Goal: Use online tool/utility: Utilize a website feature to perform a specific function

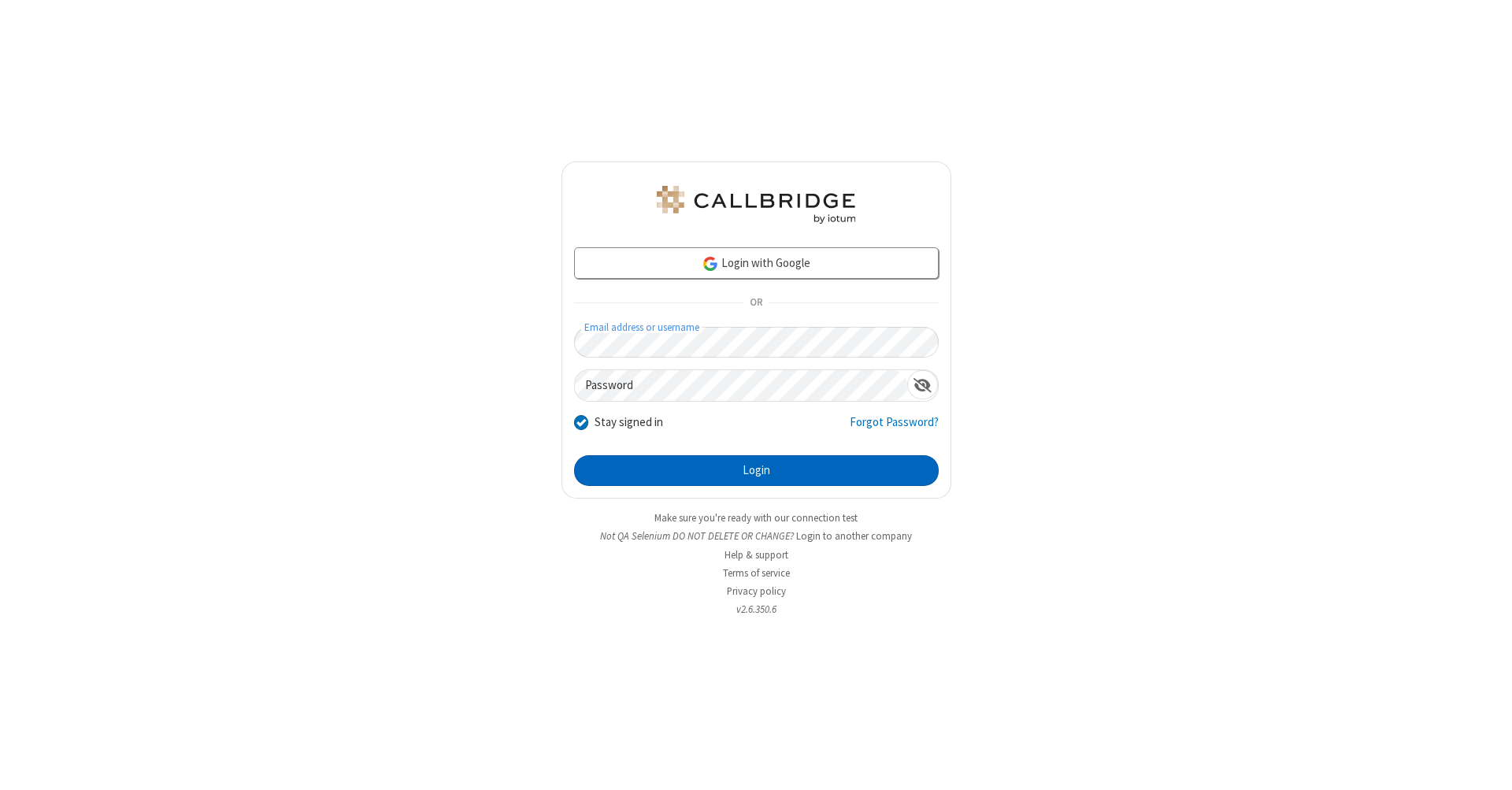
click at [756, 471] on button "Login" at bounding box center [757, 471] width 365 height 32
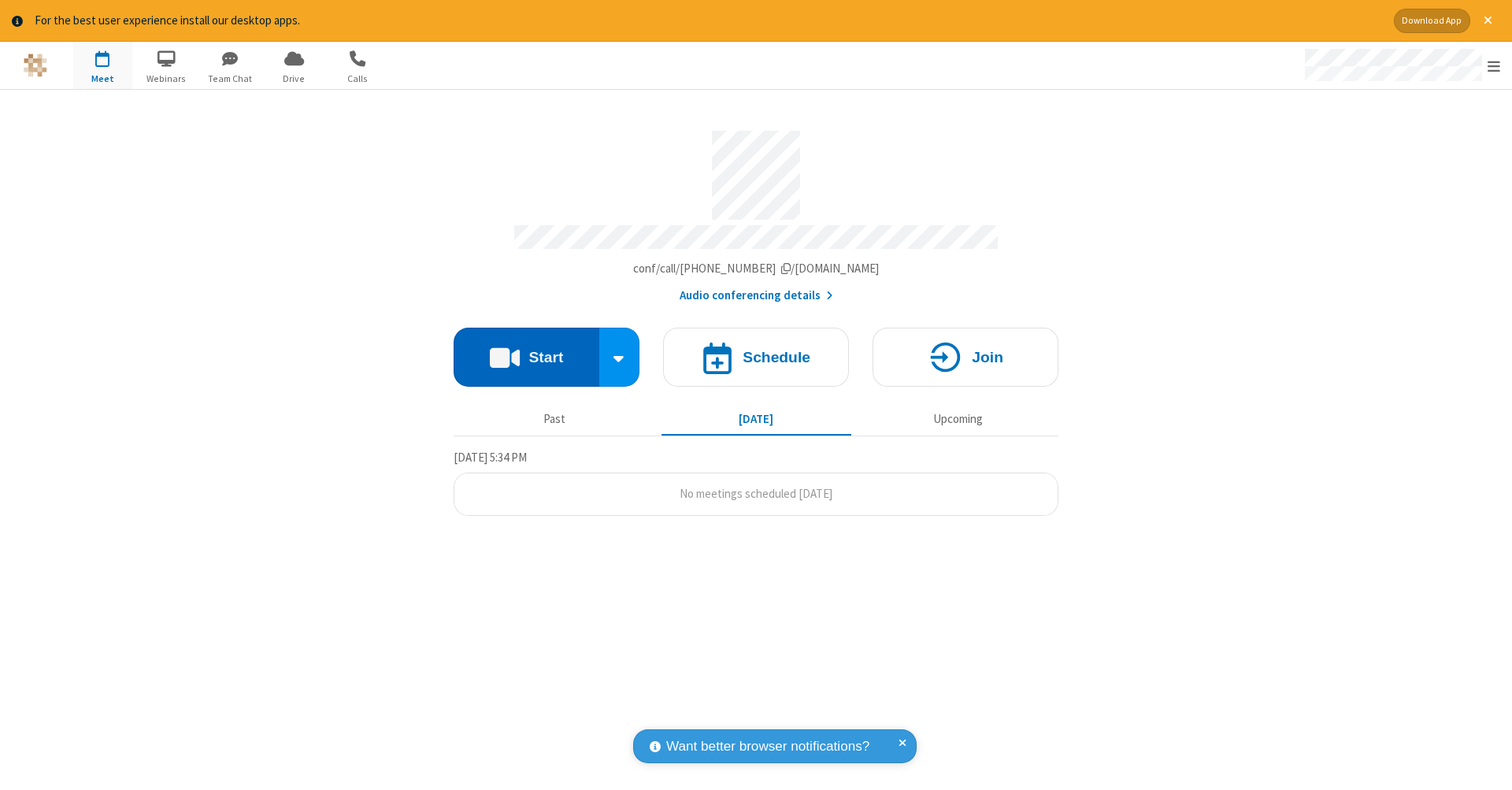
click at [526, 349] on button "Start" at bounding box center [526, 357] width 146 height 59
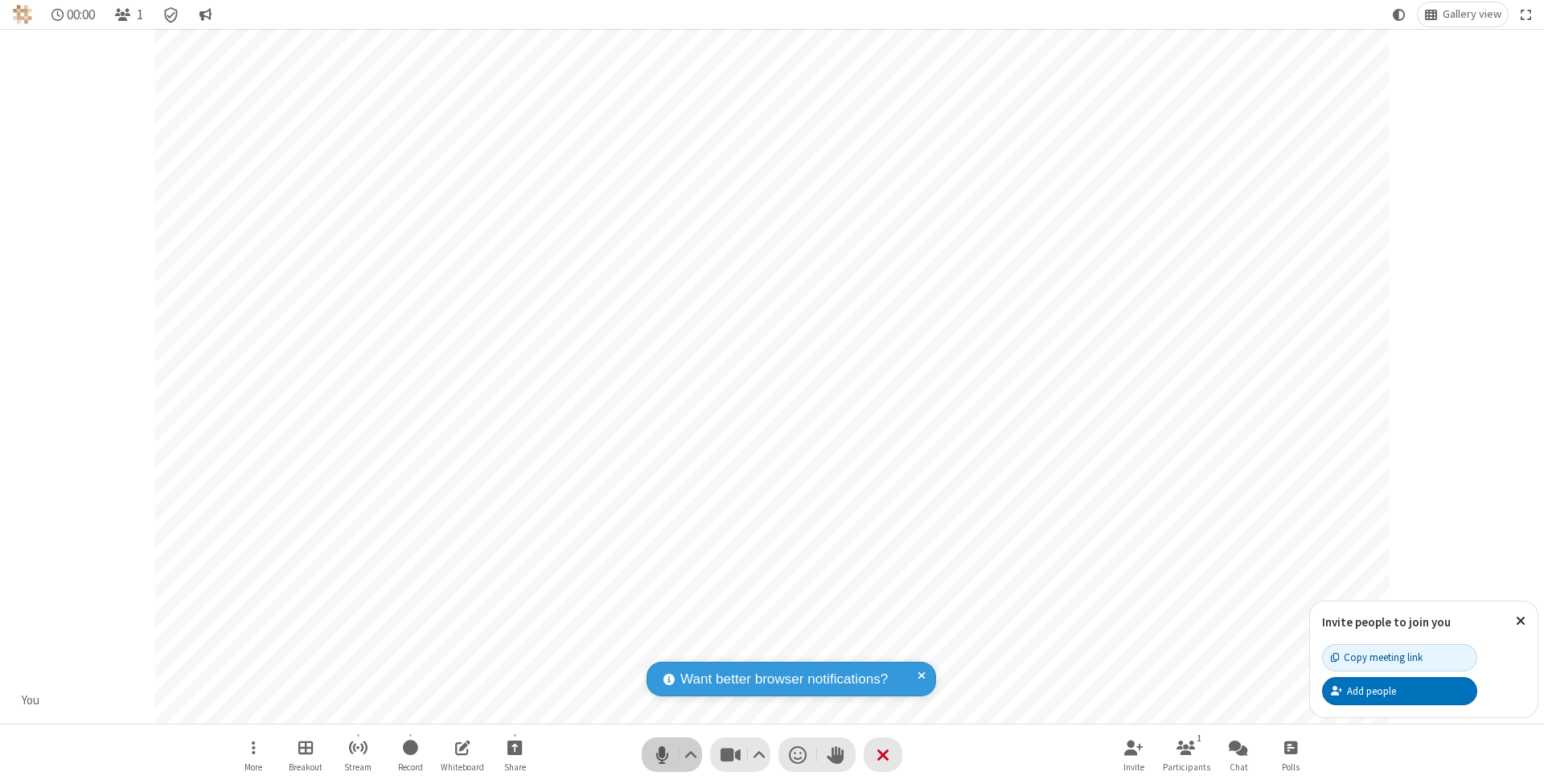
click at [662, 754] on span "Mute (⌘+Shift+A)" at bounding box center [662, 754] width 24 height 24
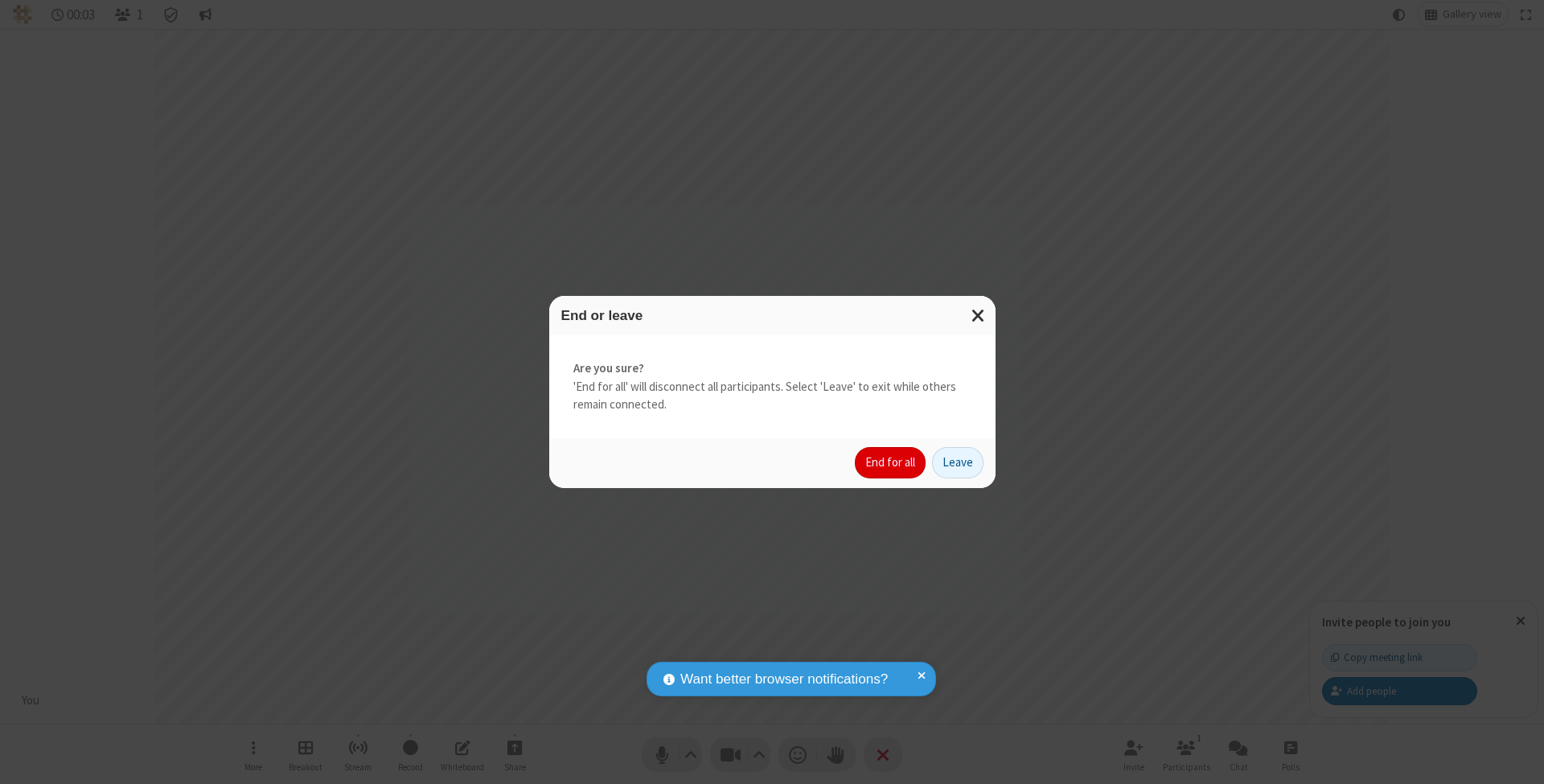
click at [891, 461] on button "End for all" at bounding box center [890, 464] width 71 height 33
